Goal: Check status

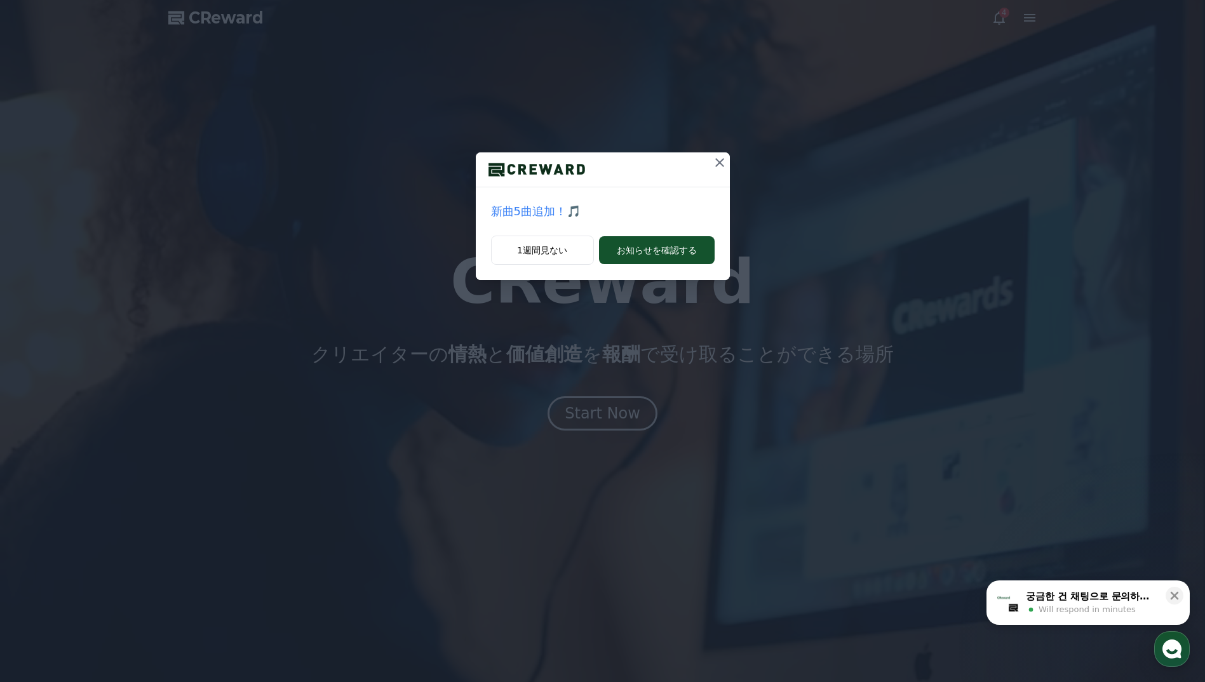
drag, startPoint x: 594, startPoint y: 414, endPoint x: 622, endPoint y: 331, distance: 87.0
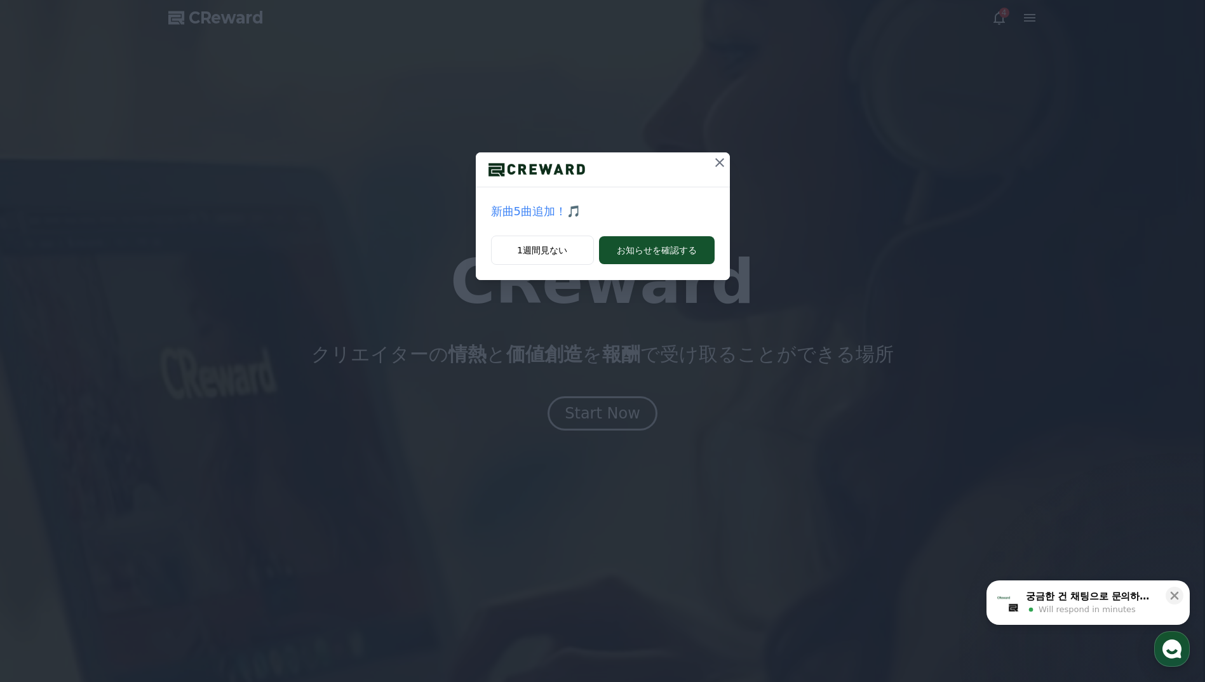
click at [594, 414] on div "新曲5曲追加！🎵 1週間見ない お知らせを確認する" at bounding box center [602, 341] width 1205 height 682
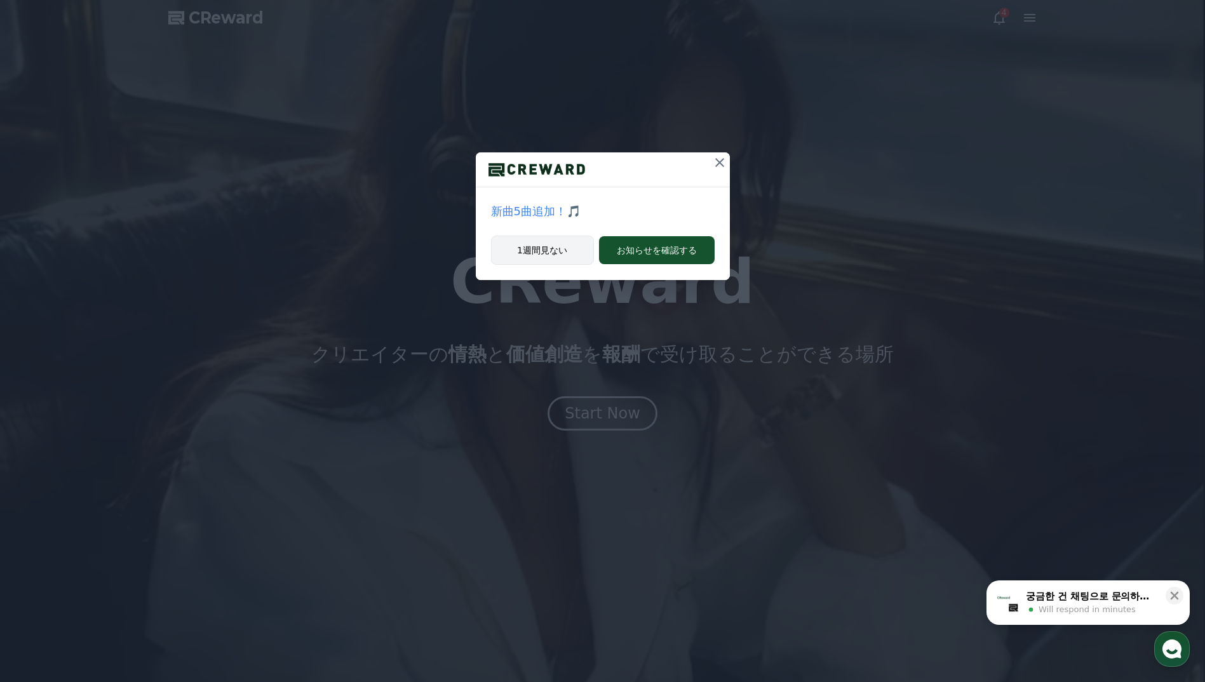
click at [559, 252] on button "1週間見ない" at bounding box center [542, 250] width 103 height 29
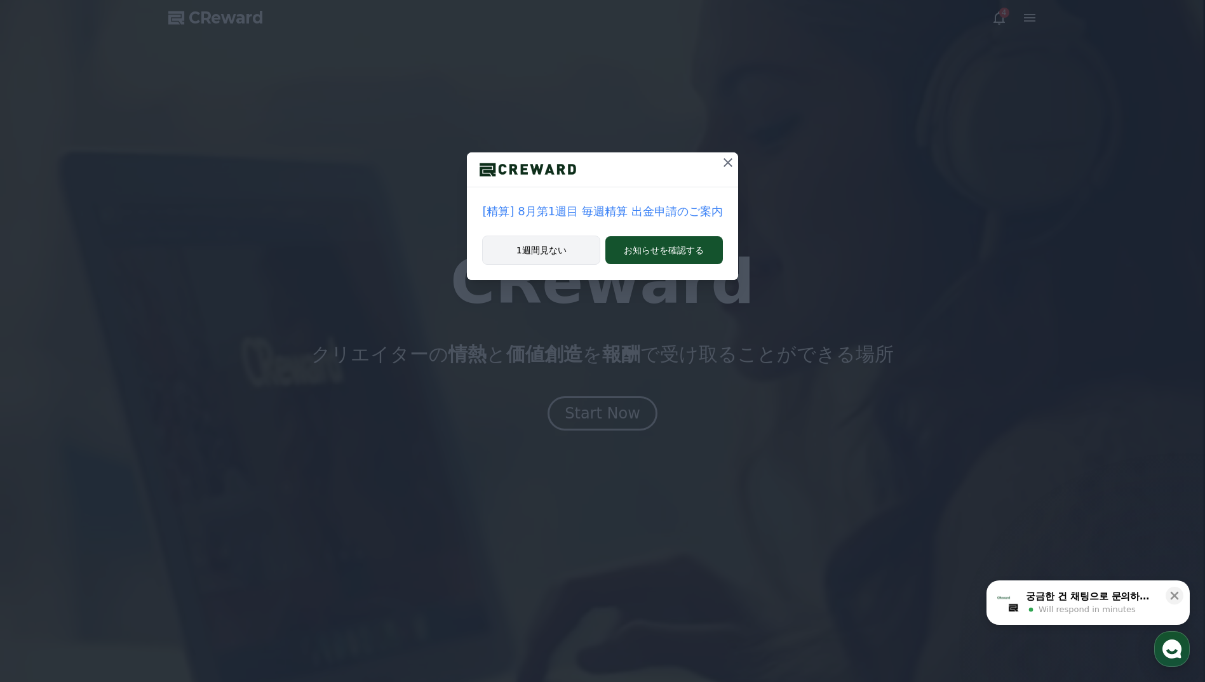
click at [558, 257] on button "1週間見ない" at bounding box center [541, 250] width 118 height 29
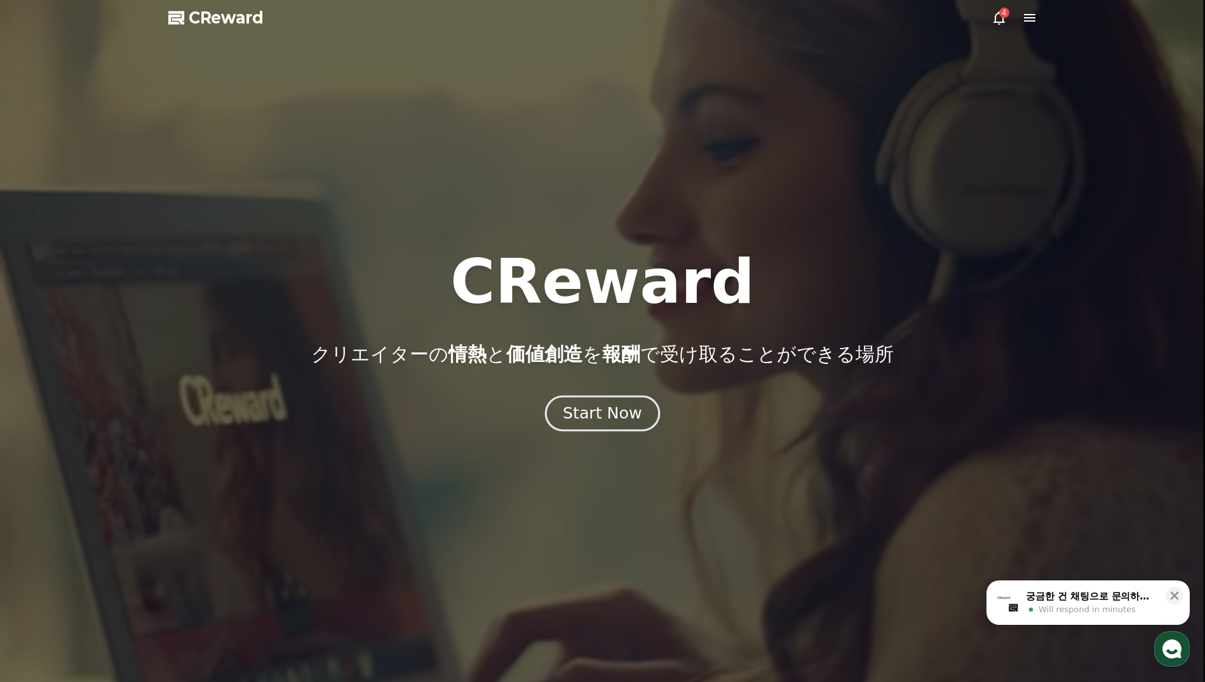
click at [596, 402] on button "Start Now" at bounding box center [602, 414] width 115 height 36
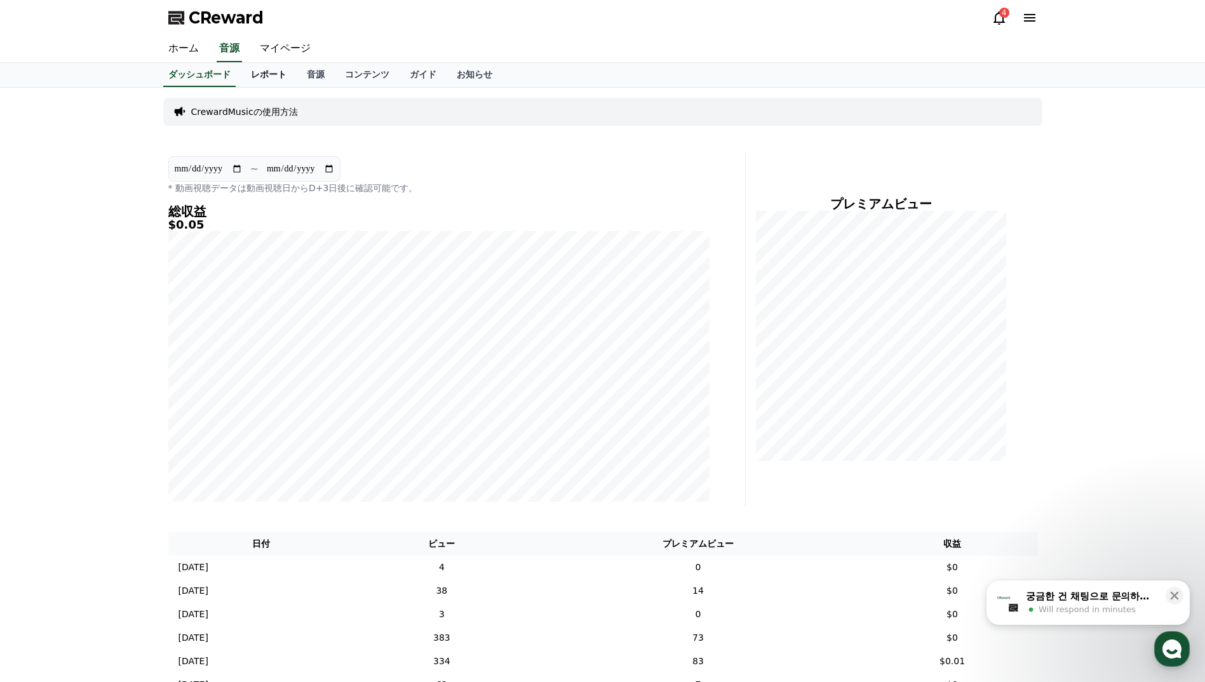
click at [257, 72] on link "レポート" at bounding box center [269, 75] width 56 height 24
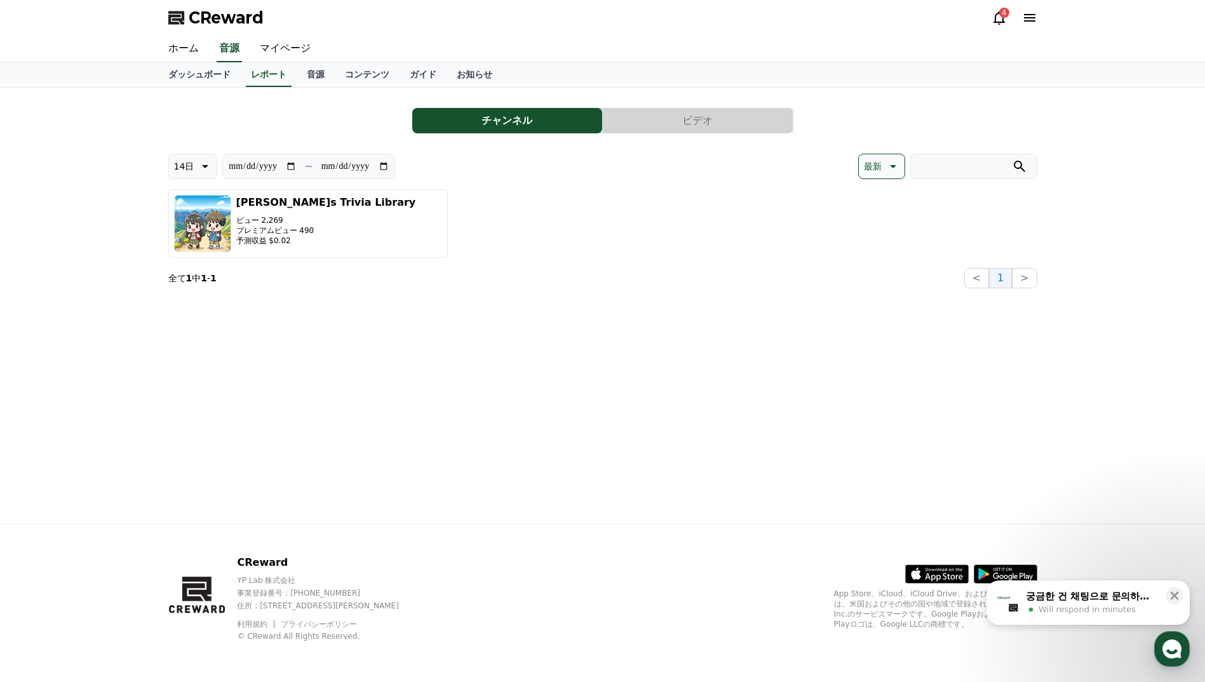
click at [187, 163] on p "14日" at bounding box center [184, 166] width 20 height 18
click at [182, 337] on button "90日" at bounding box center [184, 331] width 30 height 28
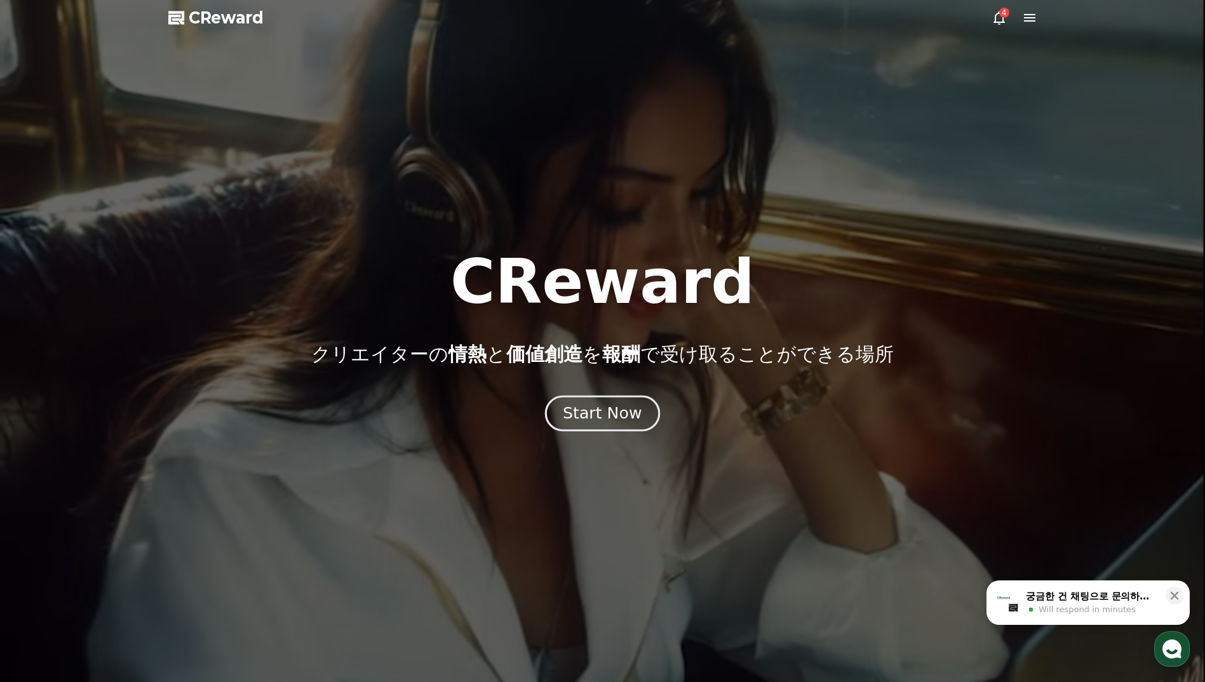
click at [601, 403] on div "Start Now" at bounding box center [602, 414] width 79 height 22
